Goal: Book appointment/travel/reservation

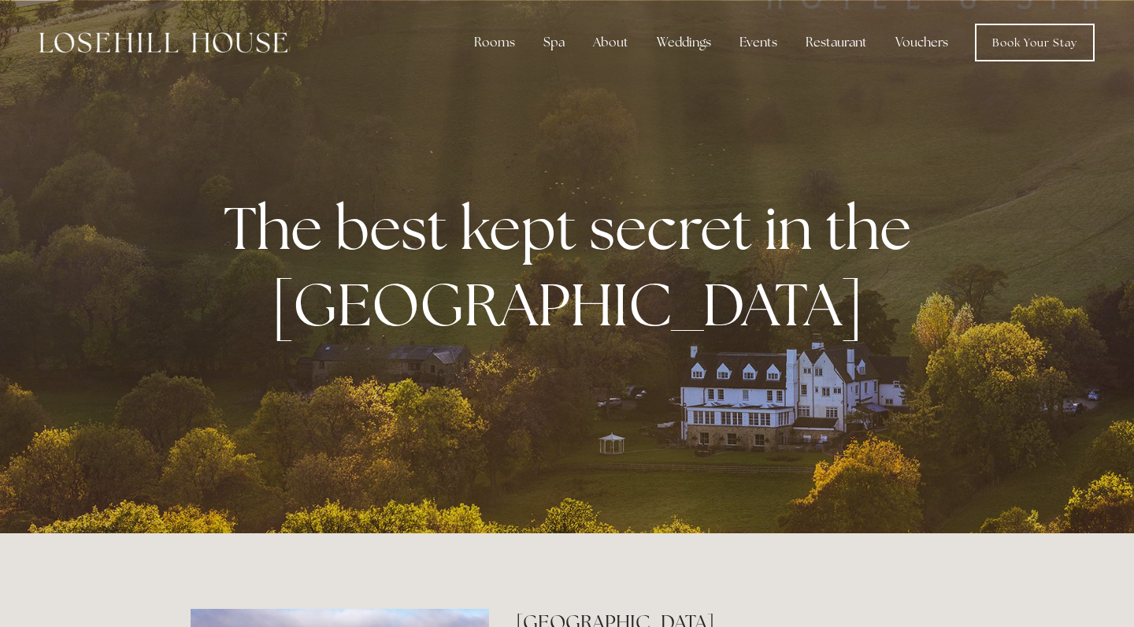
click at [253, 51] on img at bounding box center [163, 42] width 248 height 20
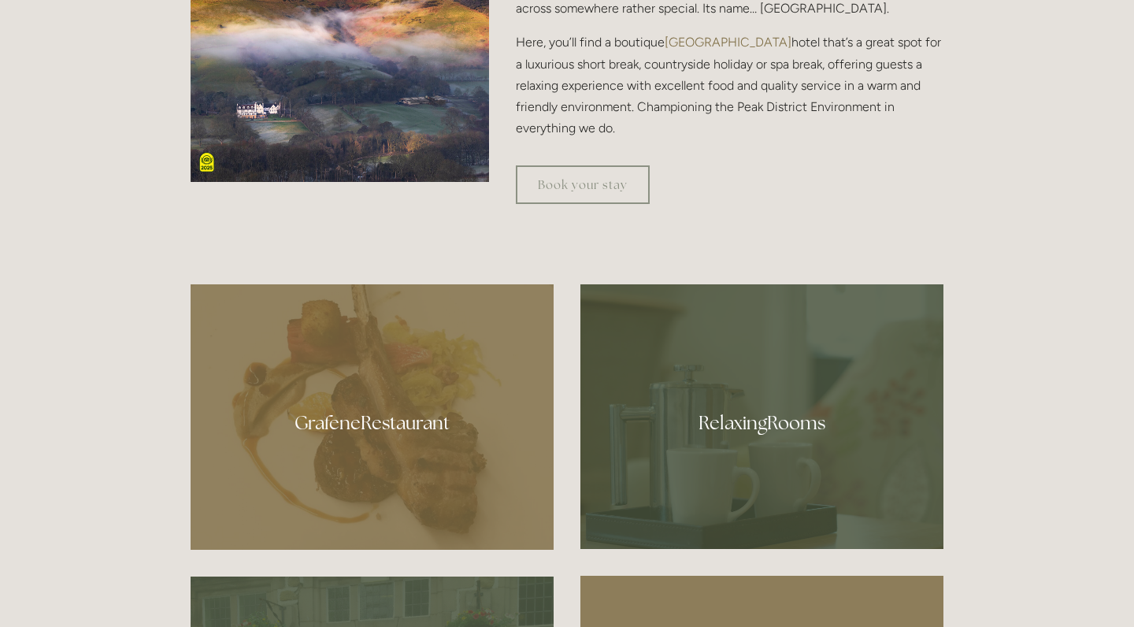
scroll to position [746, 0]
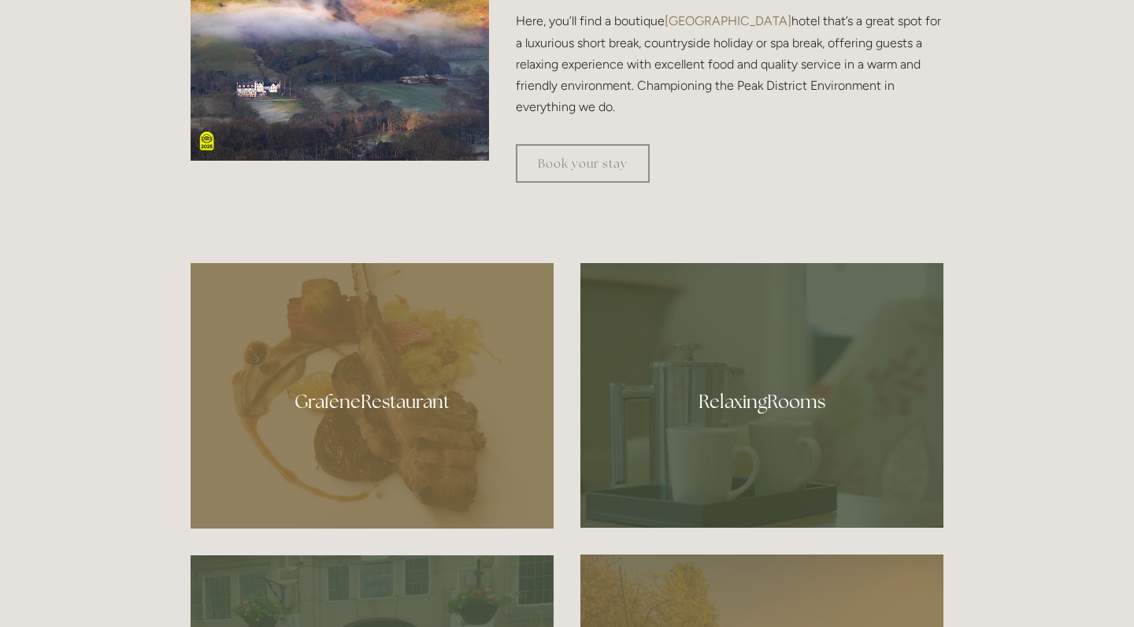
click at [457, 408] on div at bounding box center [372, 395] width 363 height 265
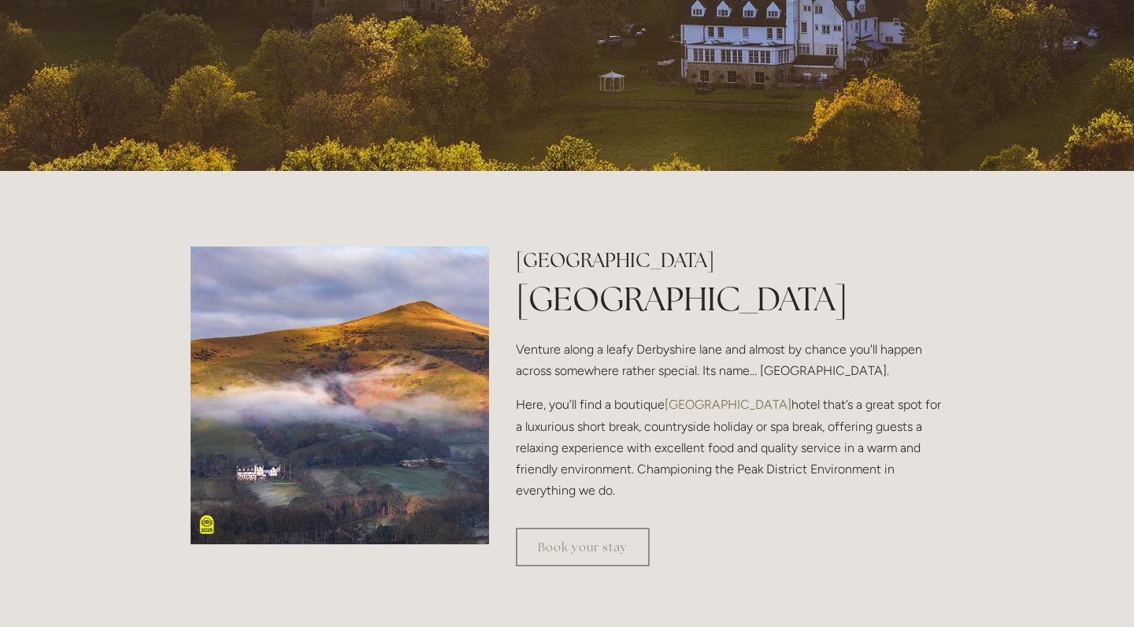
scroll to position [361, 0]
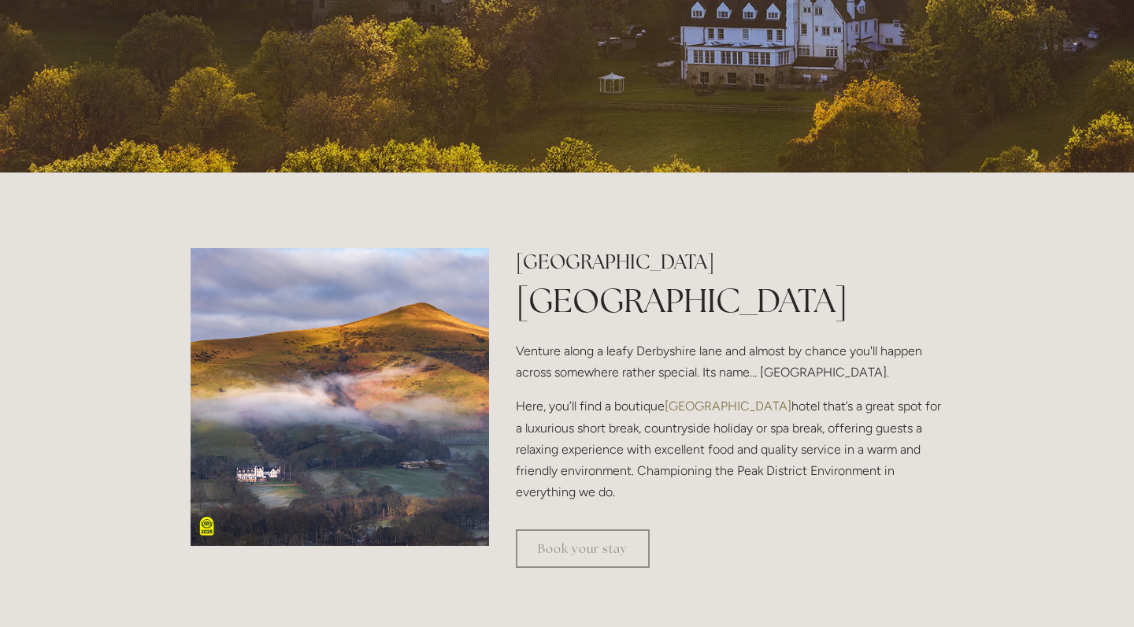
drag, startPoint x: 515, startPoint y: 351, endPoint x: 914, endPoint y: 490, distance: 422.5
click at [914, 490] on div "Losehill House Hotel & Spa Luxury Peak District Hotel Venture along a leafy Der…" at bounding box center [729, 375] width 427 height 255
click at [836, 516] on div "Book your stay" at bounding box center [729, 548] width 454 height 65
drag, startPoint x: 617, startPoint y: 490, endPoint x: 520, endPoint y: 348, distance: 172.7
click at [520, 348] on div "Losehill House Hotel & Spa Luxury Peak District Hotel Venture along a leafy Der…" at bounding box center [729, 375] width 427 height 255
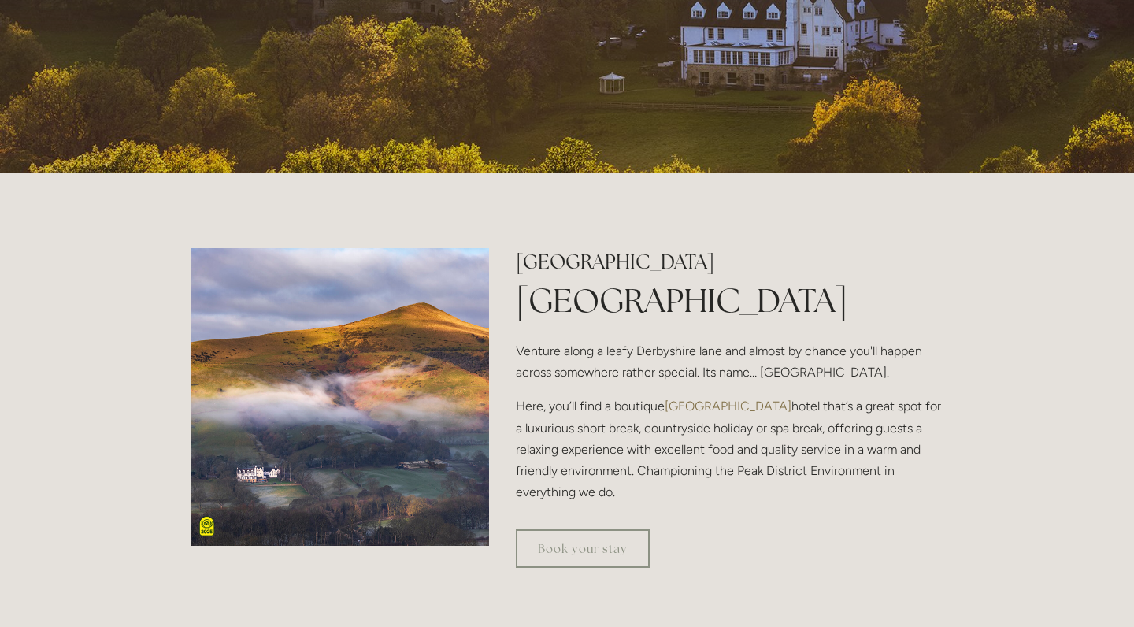
click at [520, 348] on p "Venture along a leafy Derbyshire lane and almost by chance you'll happen across…" at bounding box center [729, 361] width 427 height 43
drag, startPoint x: 517, startPoint y: 346, endPoint x: 626, endPoint y: 483, distance: 174.8
click at [626, 483] on div "Losehill House Hotel & Spa Luxury Peak District Hotel Venture along a leafy Der…" at bounding box center [729, 375] width 427 height 255
click at [626, 483] on p "Here, you’ll find a boutique Peak District hotel that’s a great spot for a luxu…" at bounding box center [729, 448] width 427 height 107
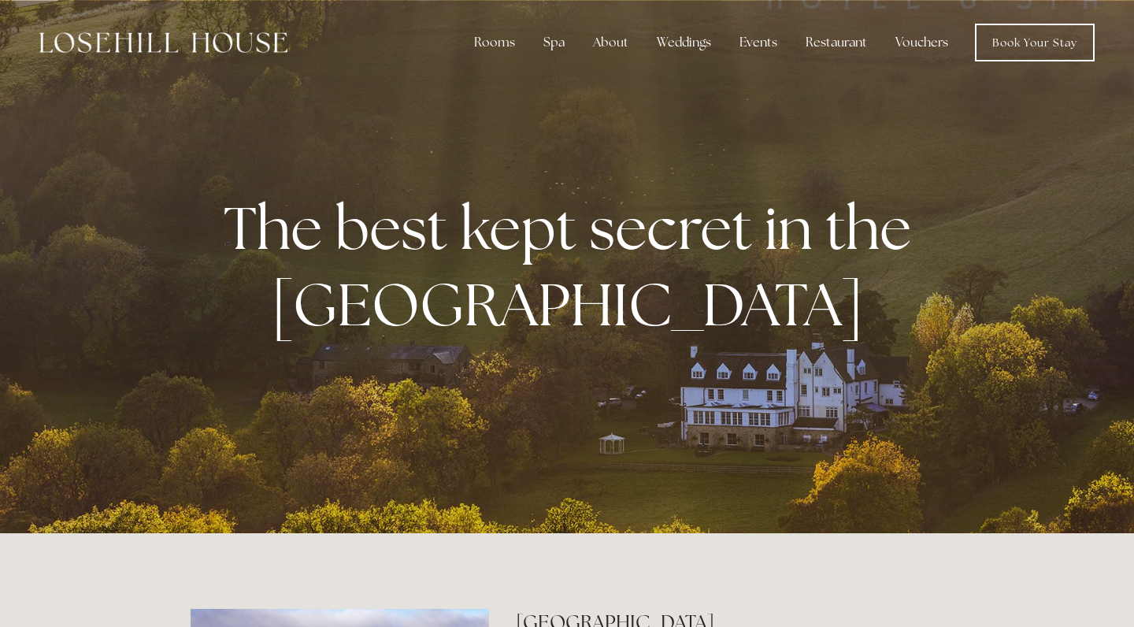
scroll to position [0, 0]
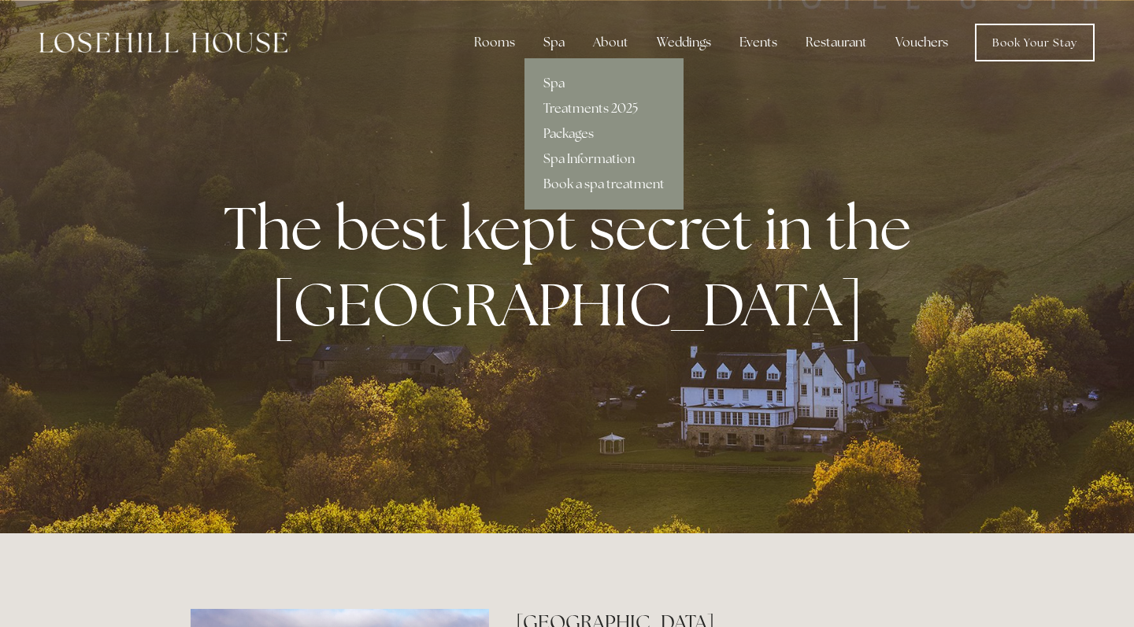
click at [562, 50] on div "Spa" at bounding box center [554, 42] width 46 height 31
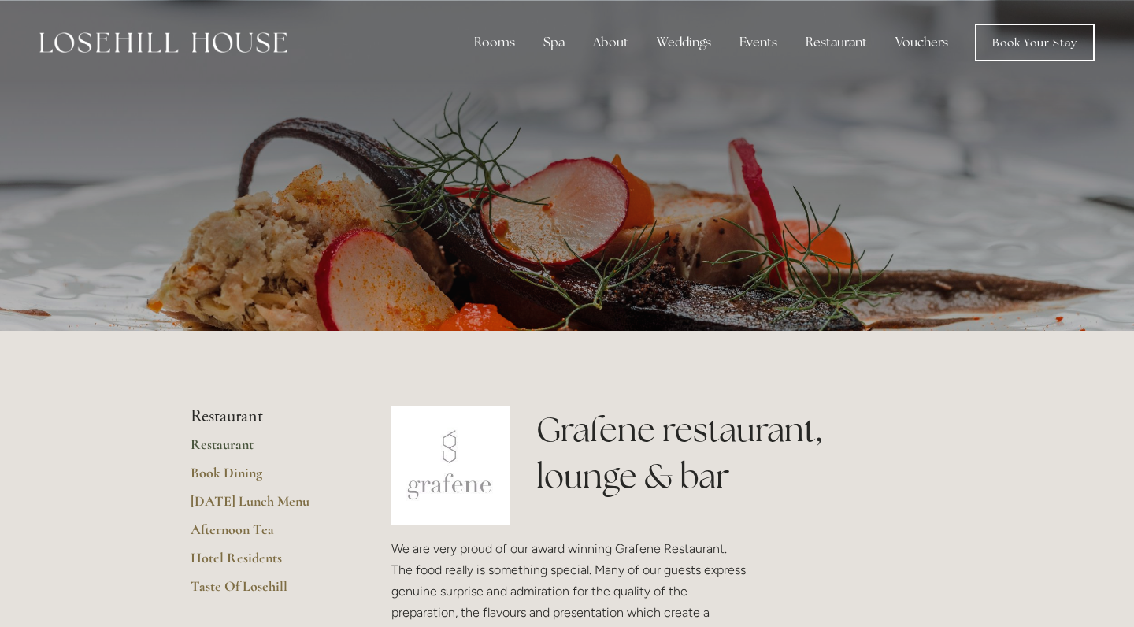
scroll to position [-1, 0]
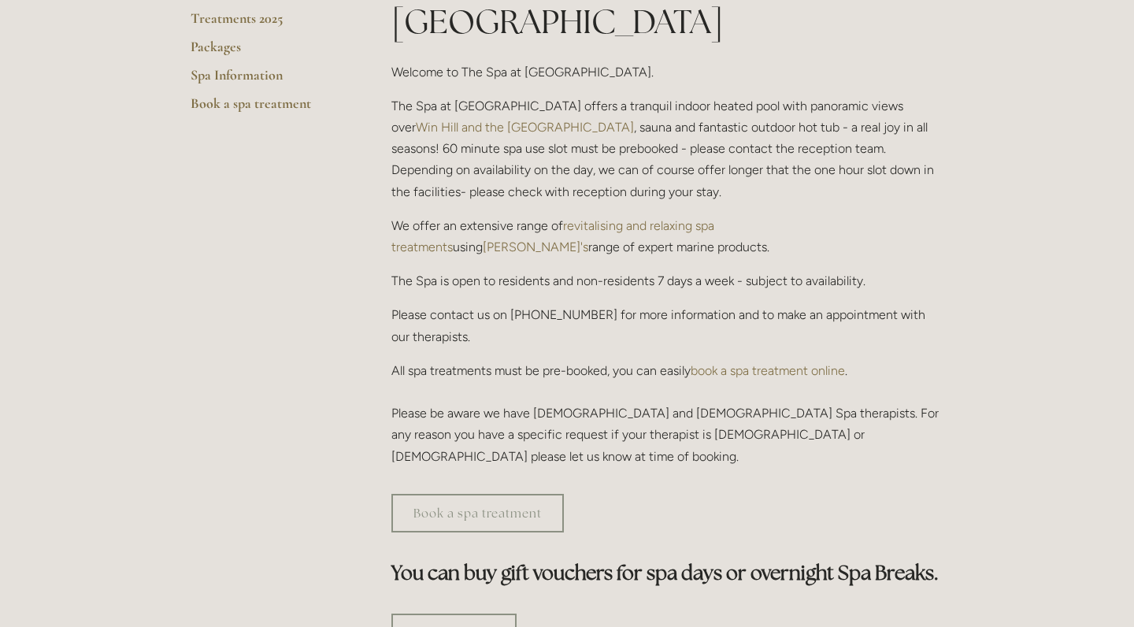
scroll to position [457, 0]
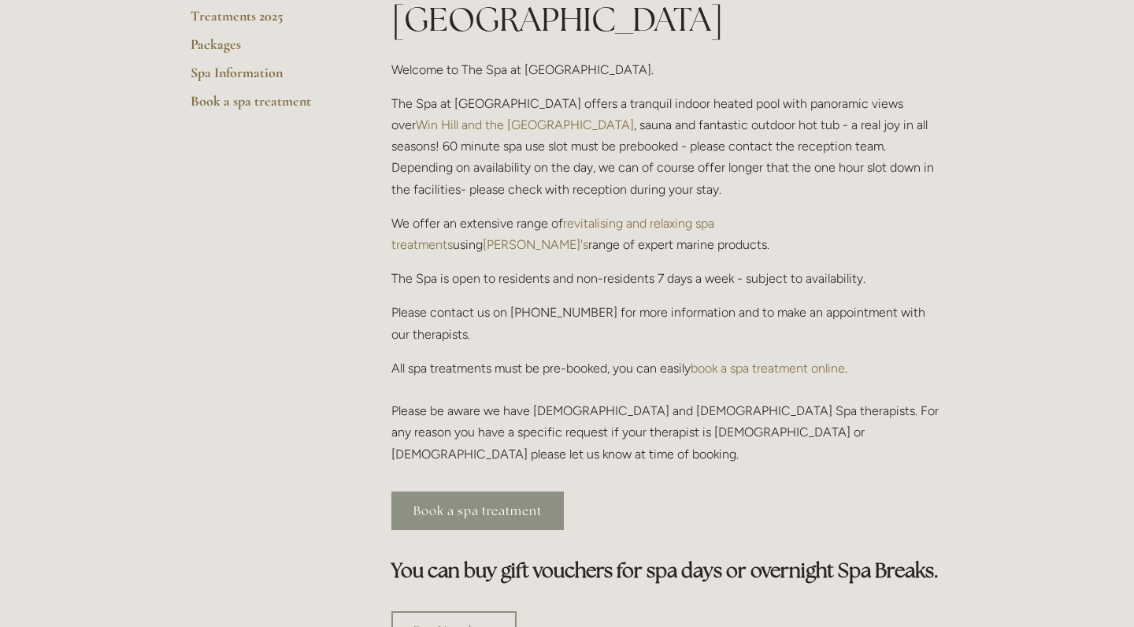
click at [493, 491] on link "Book a spa treatment" at bounding box center [477, 510] width 172 height 39
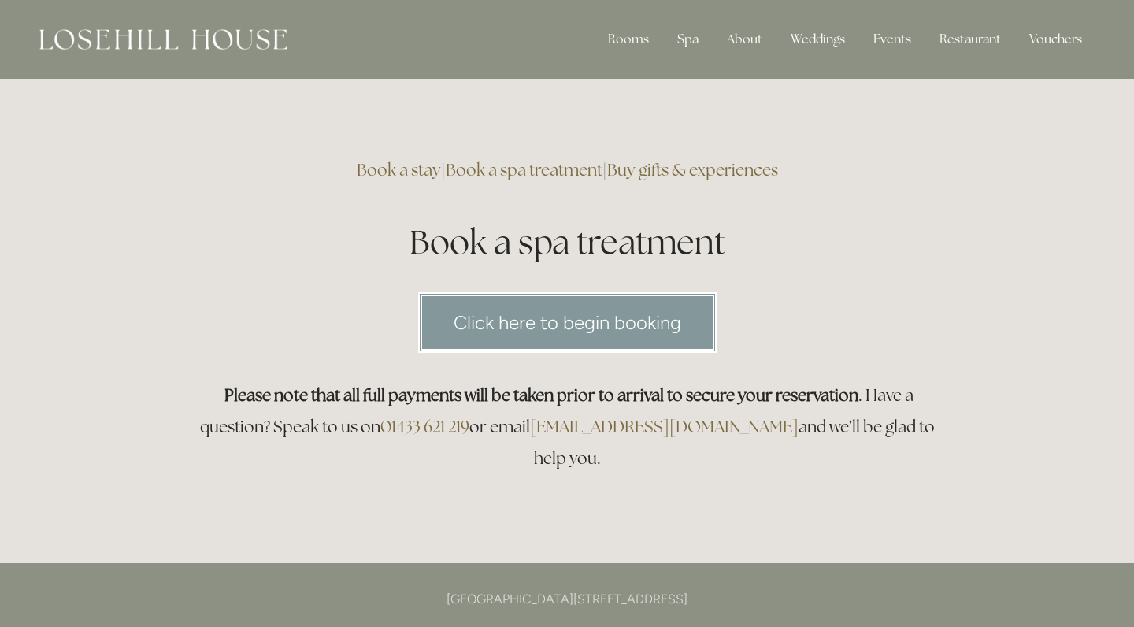
click at [524, 329] on link "Click here to begin booking" at bounding box center [567, 322] width 298 height 61
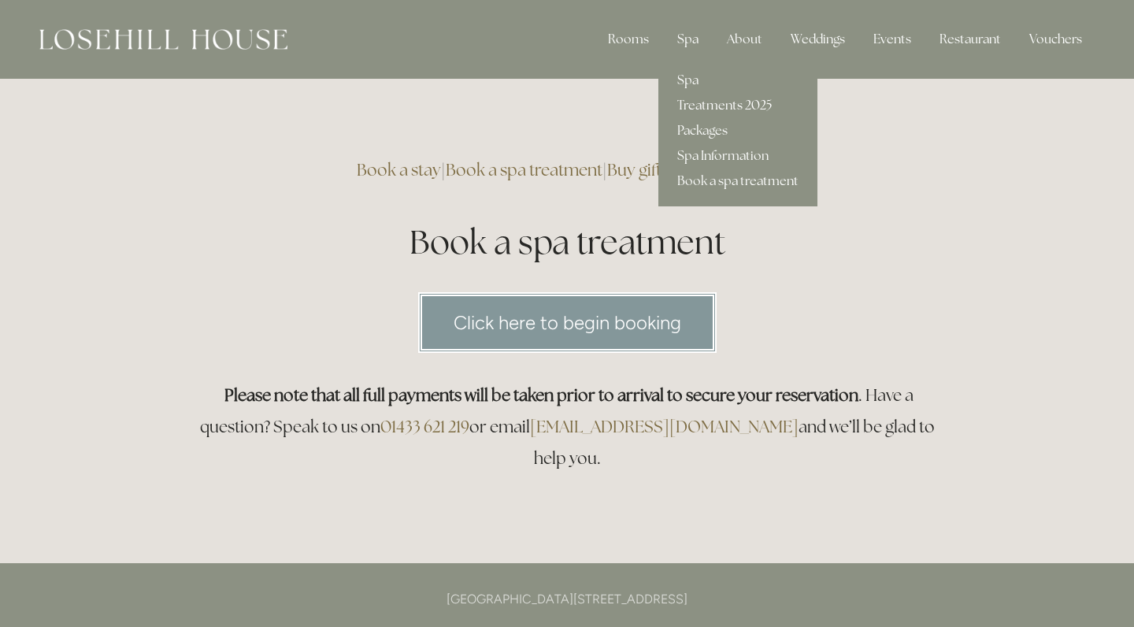
click at [720, 105] on link "Treatments 2025" at bounding box center [737, 105] width 159 height 25
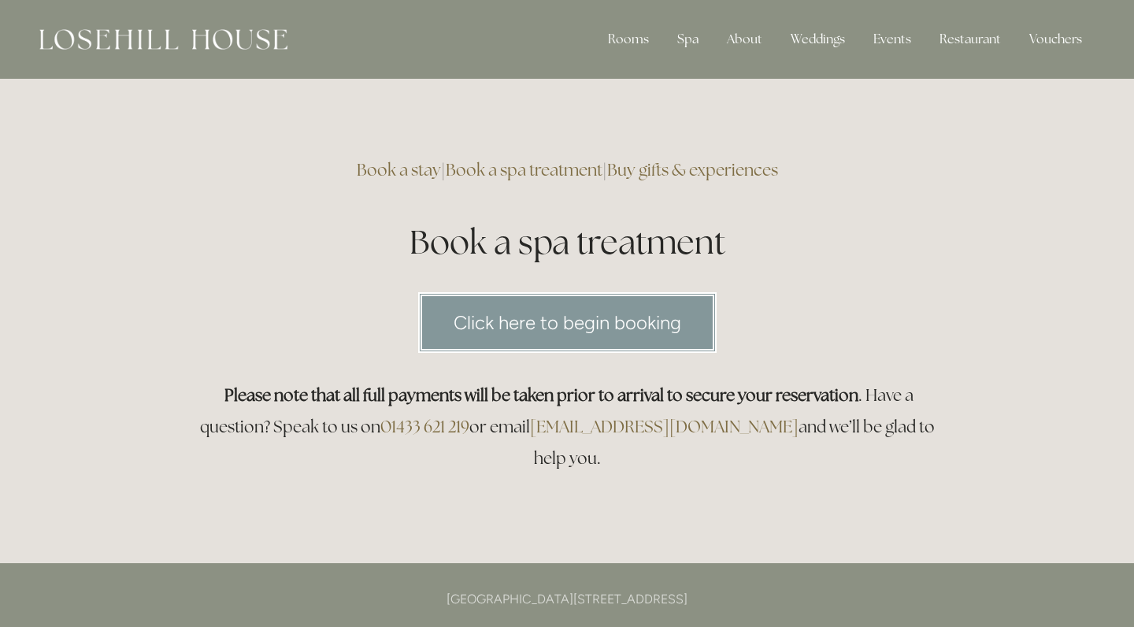
click at [590, 320] on link "Click here to begin booking" at bounding box center [567, 322] width 298 height 61
click at [213, 46] on img at bounding box center [163, 39] width 248 height 20
